Goal: Browse casually

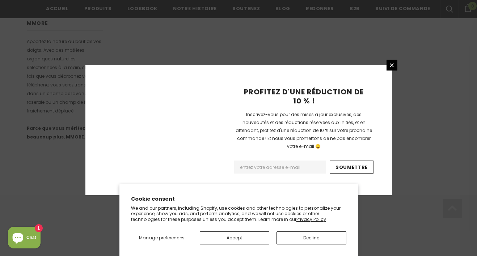
scroll to position [503, 0]
